Goal: Task Accomplishment & Management: Manage account settings

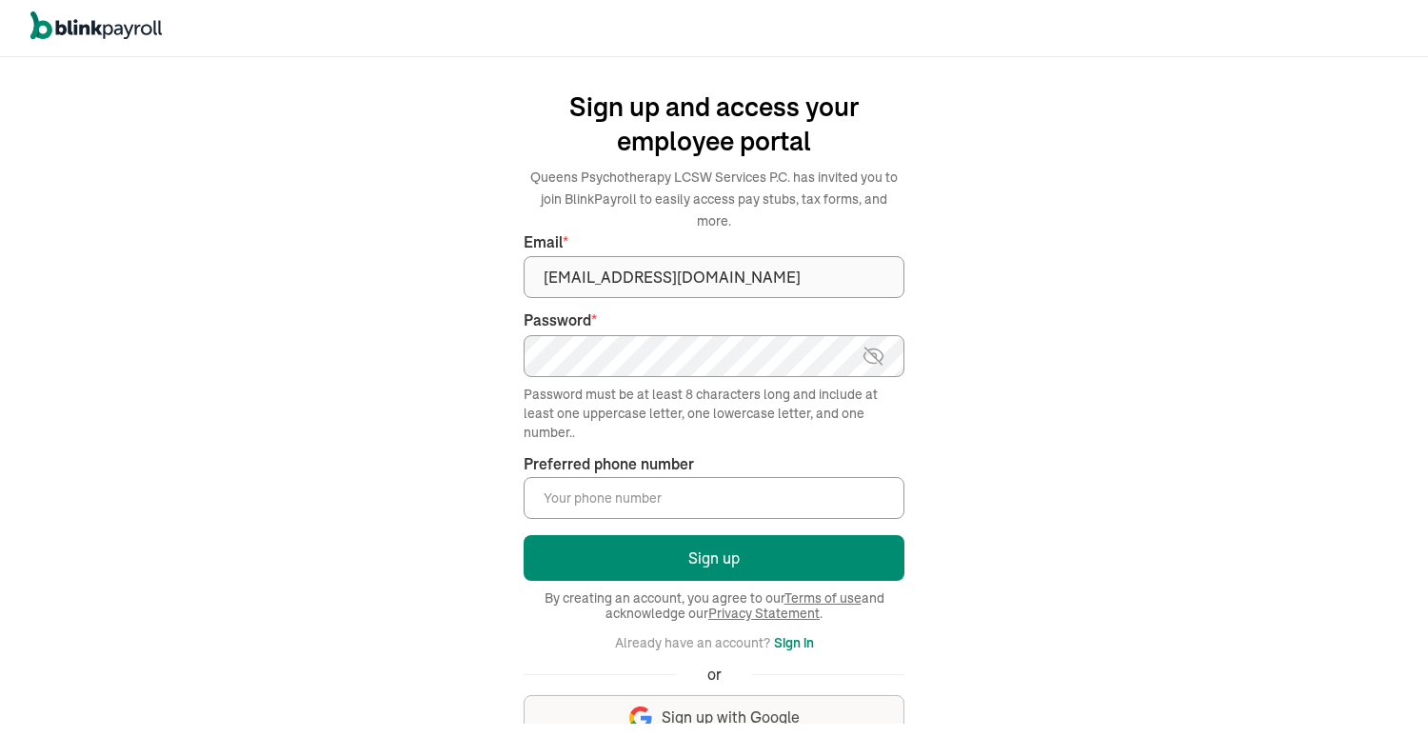
click at [552, 479] on input "Preferred phone number *" at bounding box center [714, 498] width 381 height 42
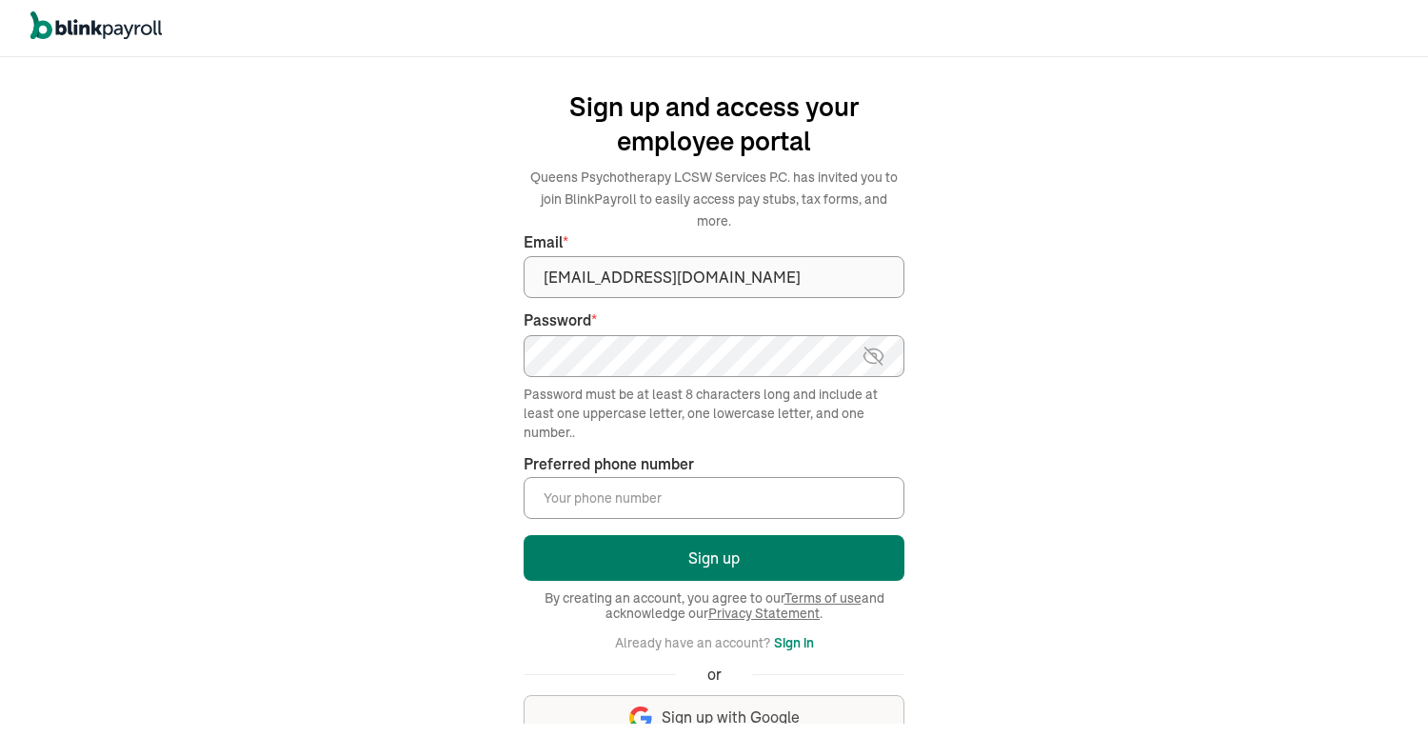
type input "(516) 637-4236"
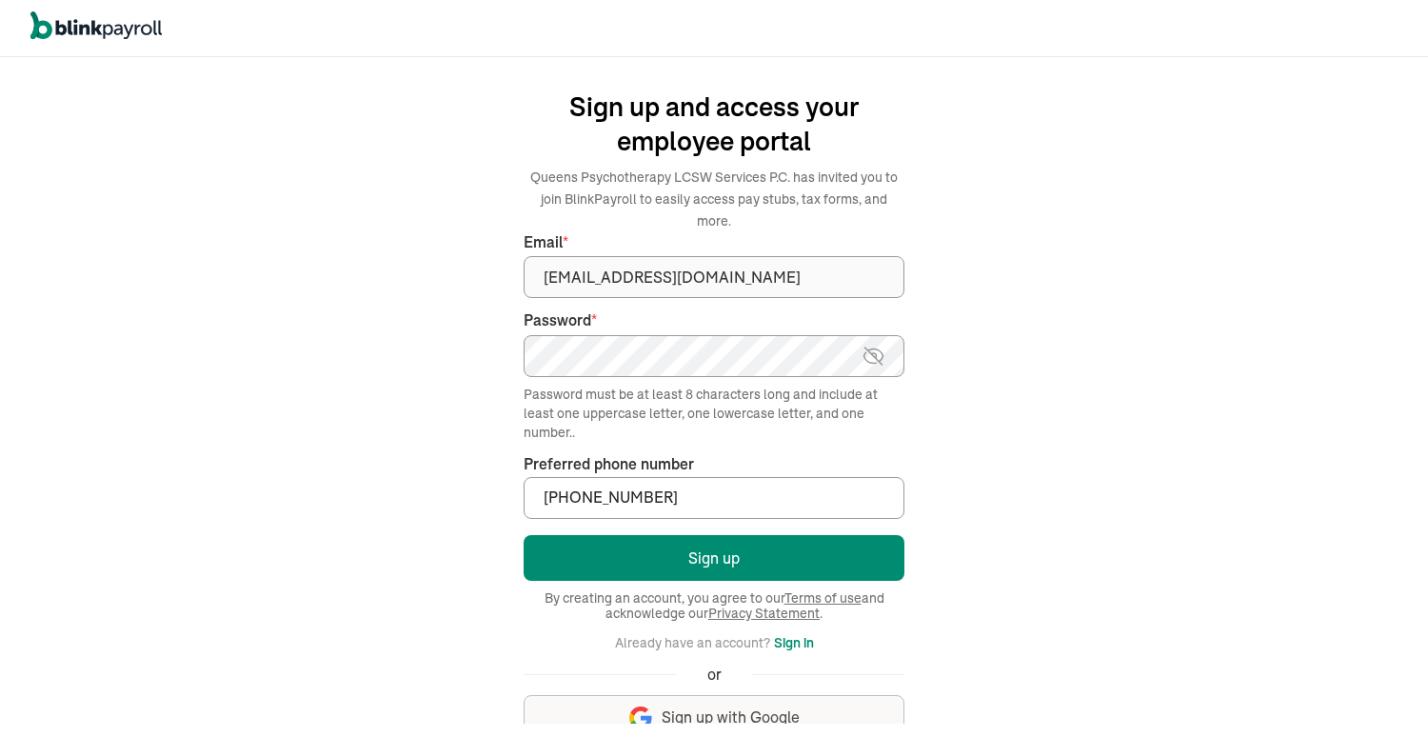
click at [873, 345] on img at bounding box center [873, 356] width 24 height 23
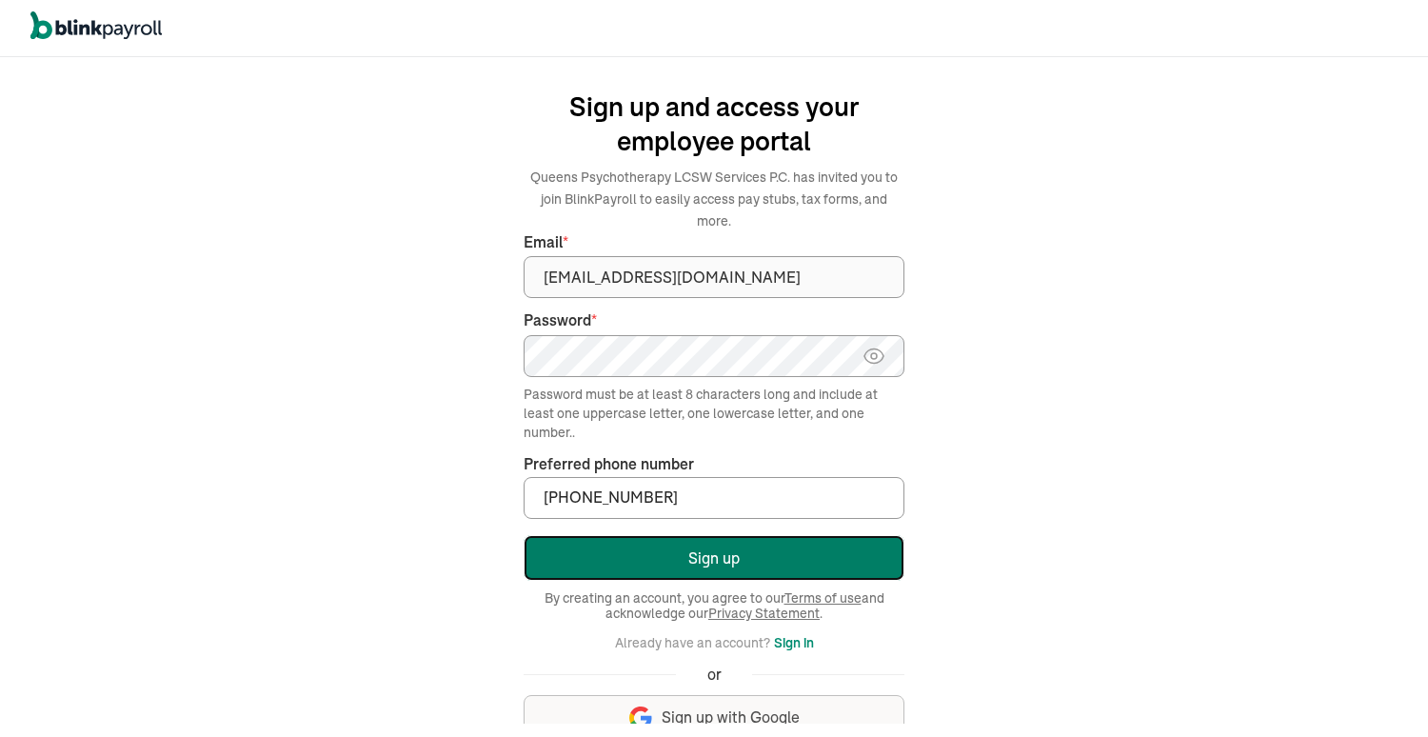
click at [702, 538] on button "Sign up" at bounding box center [714, 558] width 381 height 46
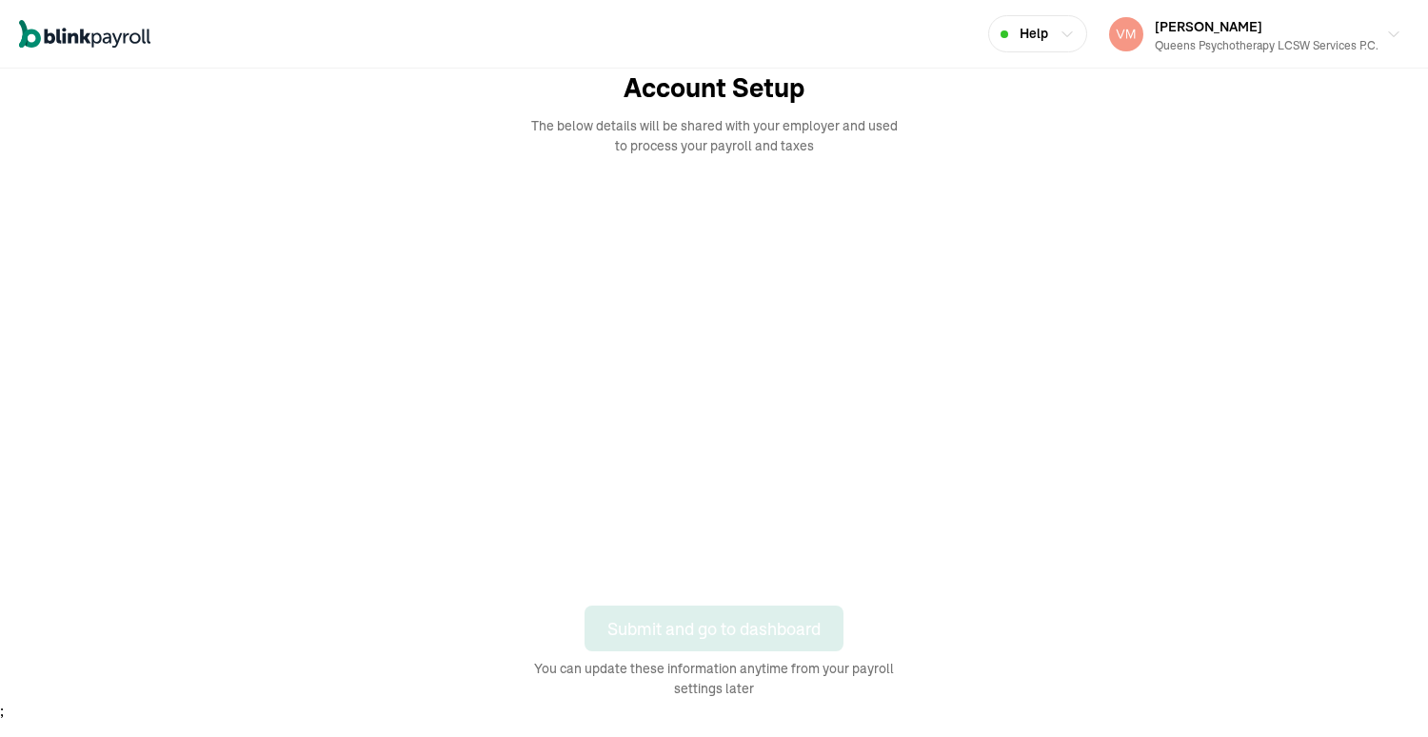
click at [1025, 606] on div "Account Setup The below details will be shared with your employer and used to p…" at bounding box center [714, 384] width 1371 height 630
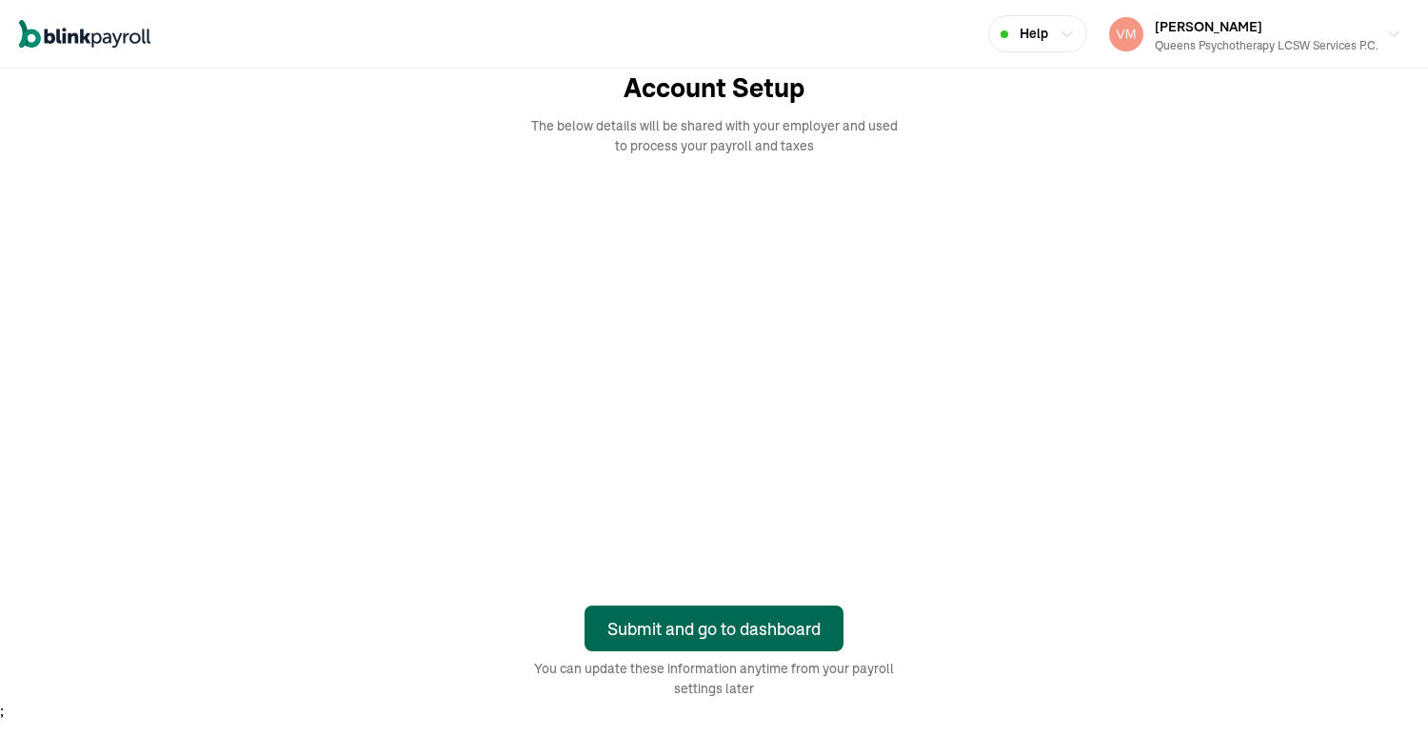
click at [707, 625] on div "Submit and go to dashboard" at bounding box center [713, 629] width 213 height 26
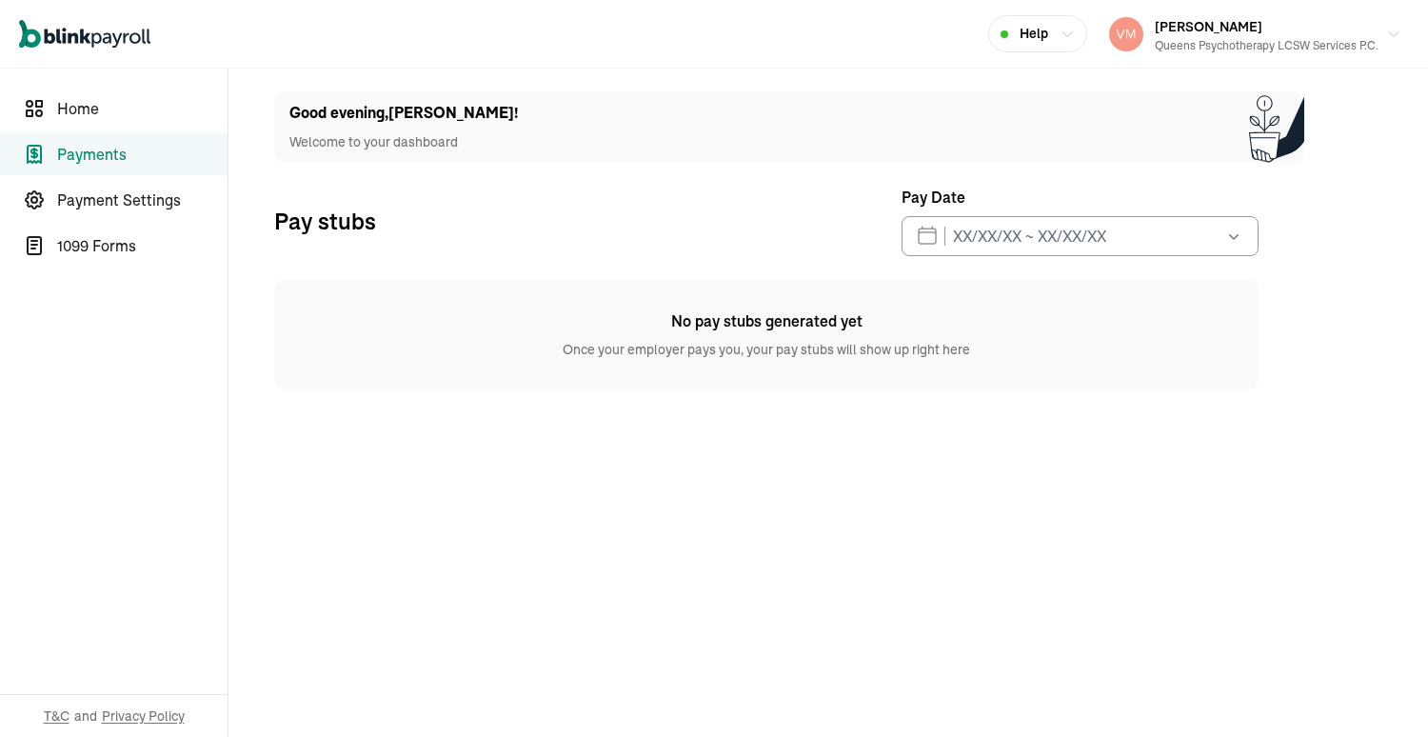
click at [911, 453] on main "Good evening , James ! Welcome to your dashboard Pay stubs Pay Date Sep 2025 Mo…" at bounding box center [827, 403] width 1199 height 668
drag, startPoint x: 1172, startPoint y: 678, endPoint x: 1160, endPoint y: 644, distance: 35.2
click at [1170, 677] on main "Good evening , James ! Welcome to your dashboard Pay stubs Pay Date Sep 2025 Mo…" at bounding box center [827, 403] width 1199 height 668
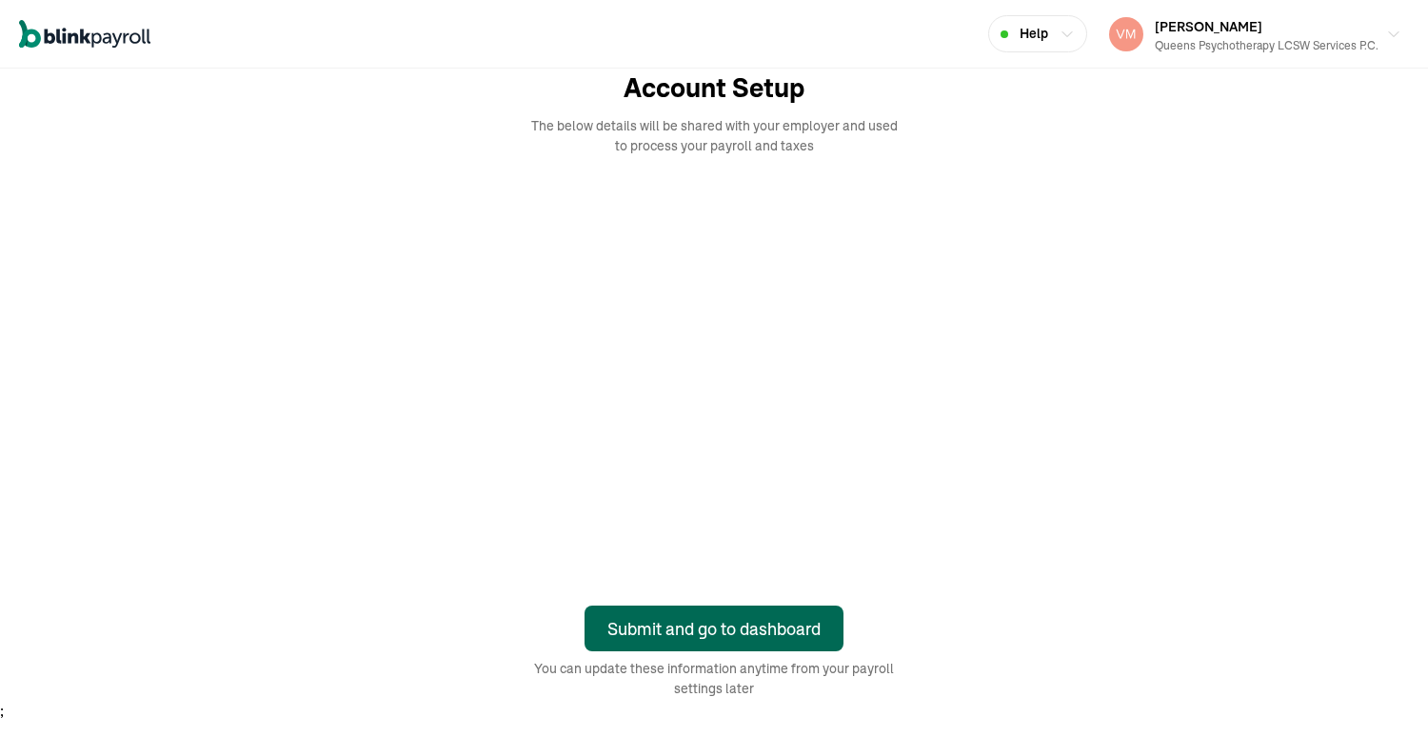
click at [707, 625] on div "Submit and go to dashboard" at bounding box center [713, 629] width 213 height 26
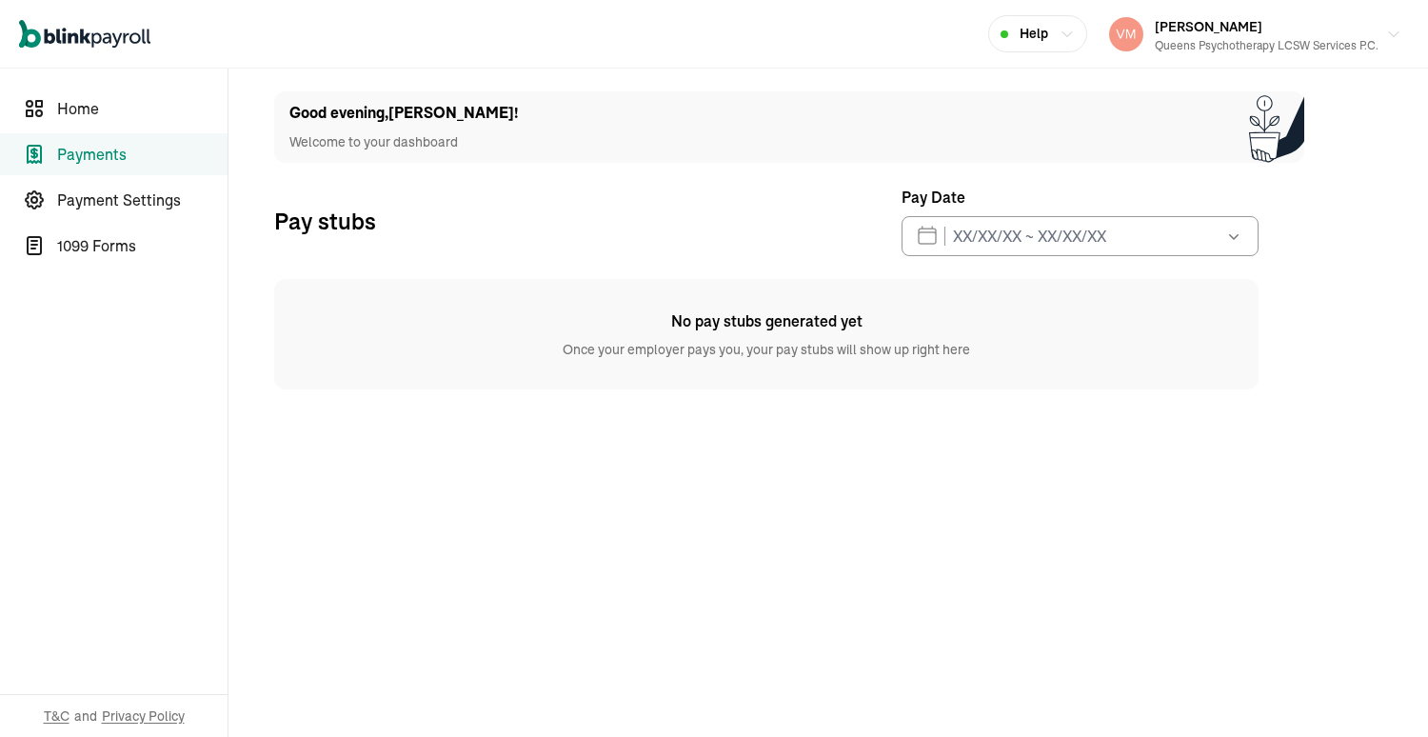
click at [911, 453] on main "Good evening , [PERSON_NAME] ! Welcome to your dashboard Pay stubs Pay Date [DA…" at bounding box center [827, 403] width 1199 height 668
drag, startPoint x: 1172, startPoint y: 678, endPoint x: 1164, endPoint y: 660, distance: 19.6
click at [1170, 677] on main "Good evening , [PERSON_NAME] ! Welcome to your dashboard Pay stubs Pay Date [DA…" at bounding box center [827, 403] width 1199 height 668
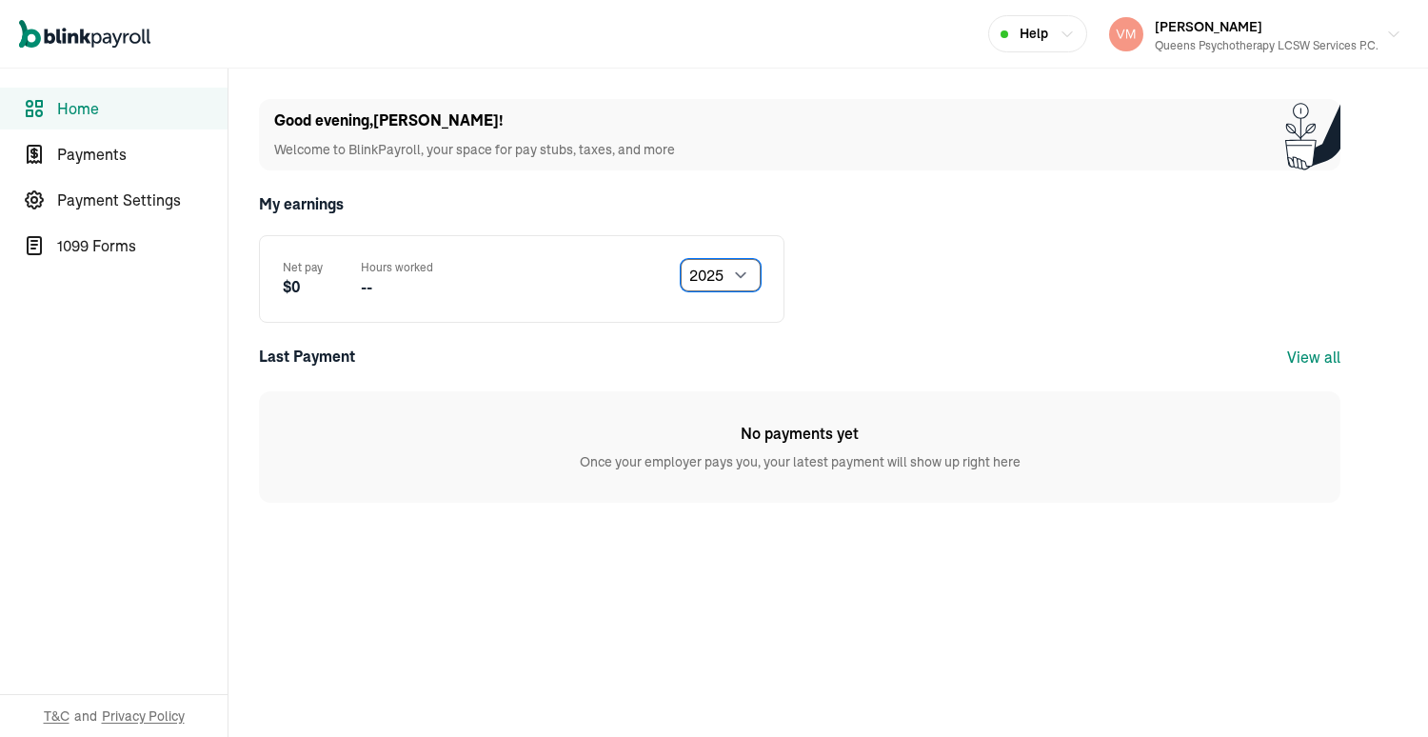
click at [737, 276] on select "Select year [DATE] 2024 2023 2022 2021" at bounding box center [721, 275] width 80 height 32
click at [681, 259] on select "Select year [DATE] 2024 2023 2022 2021" at bounding box center [721, 275] width 80 height 32
click at [743, 278] on select "Select year [DATE] 2024 2023 2022 2021" at bounding box center [721, 275] width 80 height 32
select select "2025"
click at [681, 259] on select "Select year [DATE] 2024 2023 2022 2021" at bounding box center [721, 275] width 80 height 32
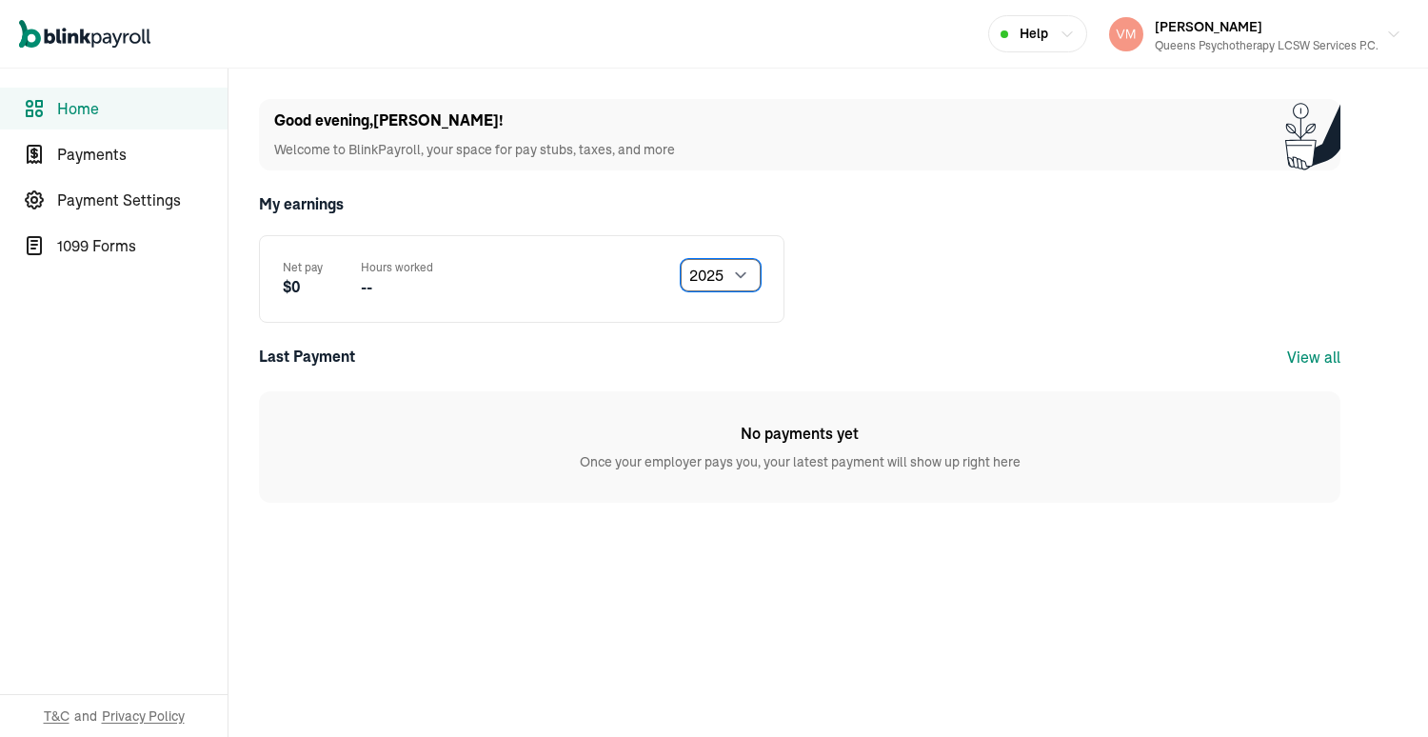
click at [737, 276] on select "Select year [DATE] 2024 2023 2022 2021" at bounding box center [721, 275] width 80 height 32
click at [681, 259] on select "Select year [DATE] 2024 2023 2022 2021" at bounding box center [721, 275] width 80 height 32
click at [743, 278] on select "Select year [DATE] 2024 2023 2022 2021" at bounding box center [721, 275] width 80 height 32
select select "2025"
click at [681, 259] on select "Select year [DATE] 2024 2023 2022 2021" at bounding box center [721, 275] width 80 height 32
